Goal: Navigation & Orientation: Find specific page/section

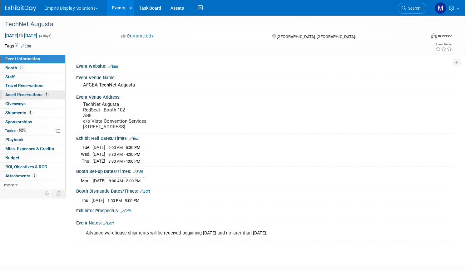
click at [41, 95] on span "Asset Reservations 7" at bounding box center [26, 94] width 43 height 5
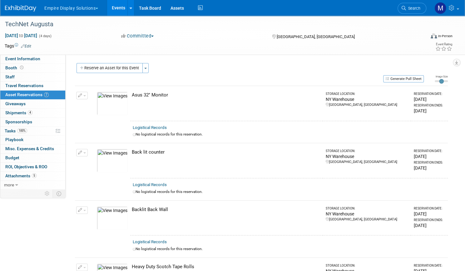
click at [130, 8] on link "Events" at bounding box center [118, 8] width 23 height 16
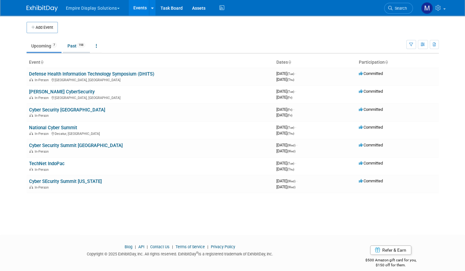
click at [71, 46] on link "Past 198" at bounding box center [76, 46] width 27 height 12
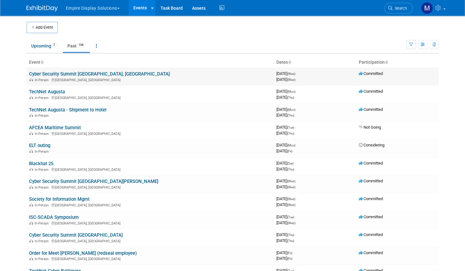
click at [58, 72] on link "Cyber Security Summit [GEOGRAPHIC_DATA], [GEOGRAPHIC_DATA]" at bounding box center [99, 74] width 141 height 6
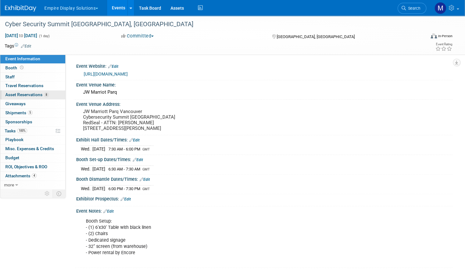
click at [49, 94] on span "Asset Reservations 8" at bounding box center [26, 94] width 43 height 5
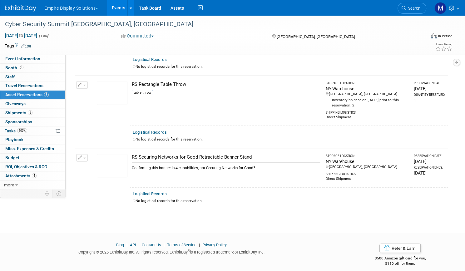
scroll to position [421, 0]
